Goal: Task Accomplishment & Management: Use online tool/utility

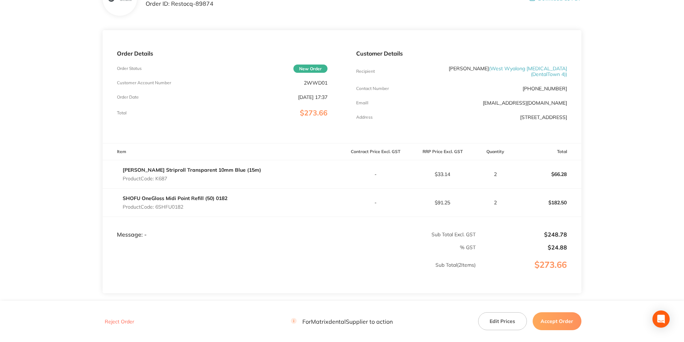
scroll to position [72, 0]
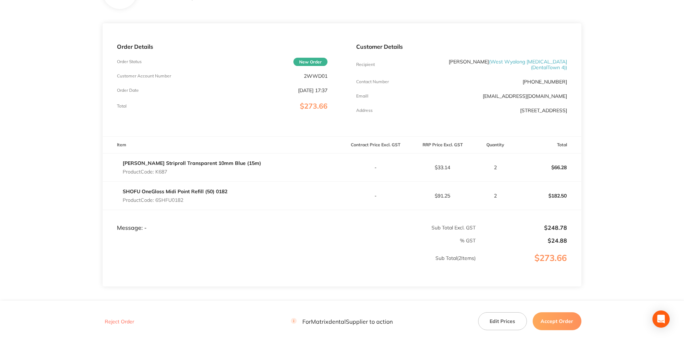
click at [503, 322] on button "Edit Prices" at bounding box center [502, 321] width 49 height 18
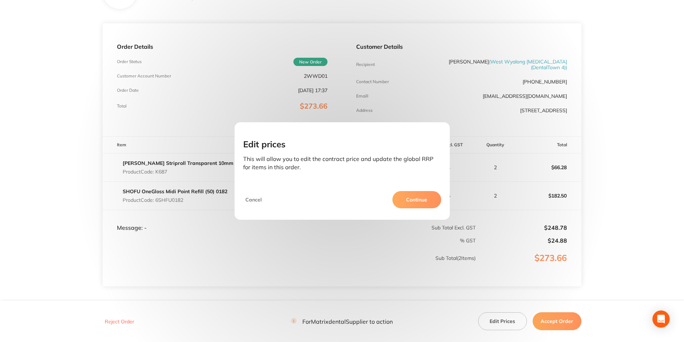
click at [415, 201] on button "Continue" at bounding box center [416, 199] width 49 height 17
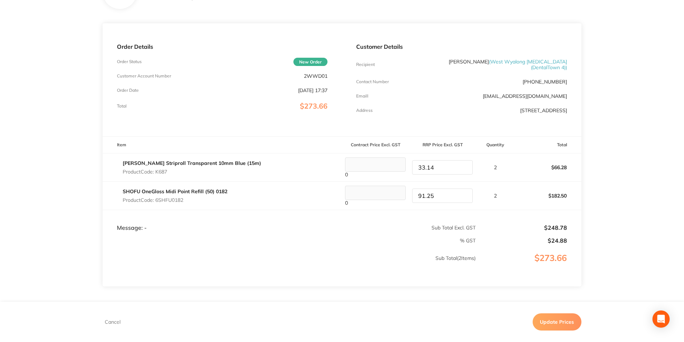
click at [391, 166] on tr "[PERSON_NAME] Striproll Transparent 10mm Blue (15m) Product Code: K687 0 33.14 …" at bounding box center [342, 167] width 479 height 28
type input "36.12"
click at [554, 322] on button "Update Prices" at bounding box center [556, 321] width 49 height 17
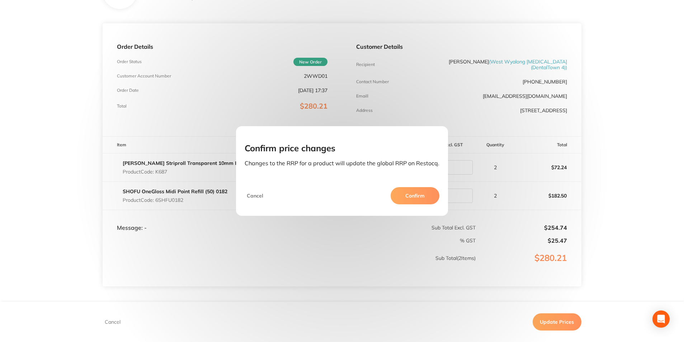
click at [413, 200] on button "Confirm" at bounding box center [414, 195] width 49 height 17
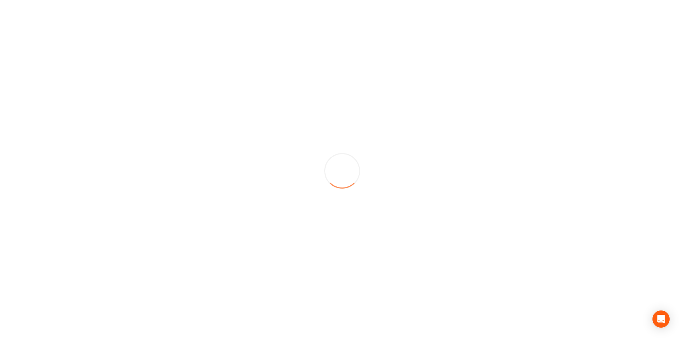
scroll to position [0, 0]
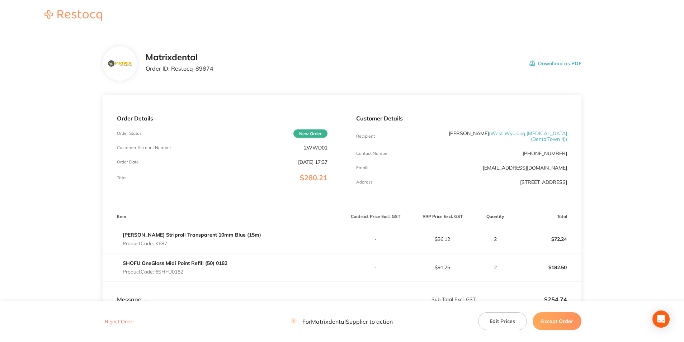
click at [560, 324] on button "Accept Order" at bounding box center [556, 321] width 49 height 18
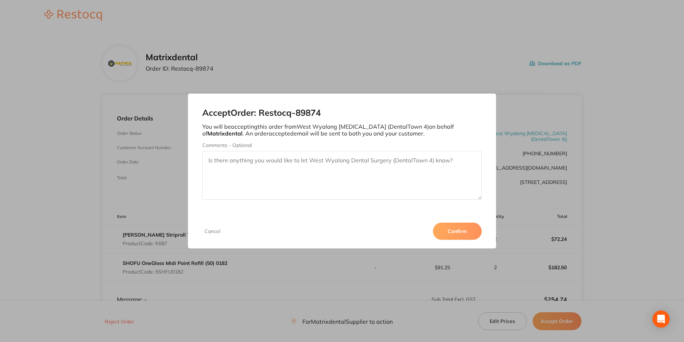
click at [249, 162] on textarea "Comments - Optional" at bounding box center [341, 175] width 279 height 49
type textarea "Thank you"
click at [467, 230] on button "Confirm" at bounding box center [457, 231] width 49 height 17
